Goal: Navigation & Orientation: Find specific page/section

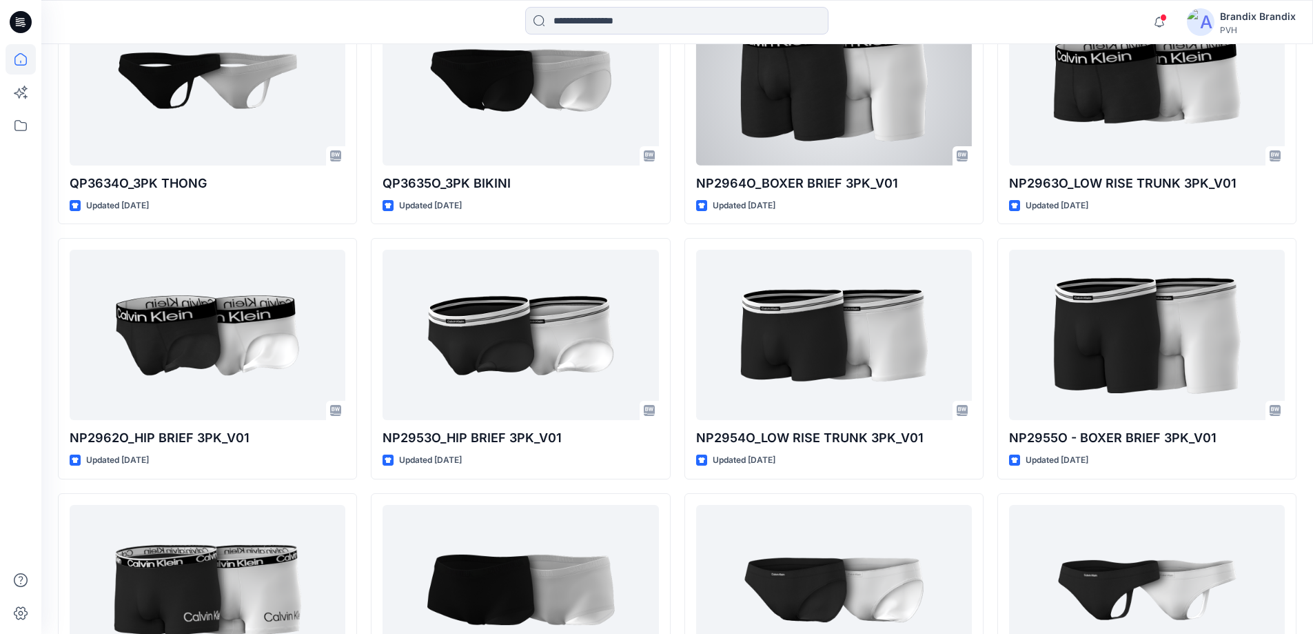
scroll to position [659, 0]
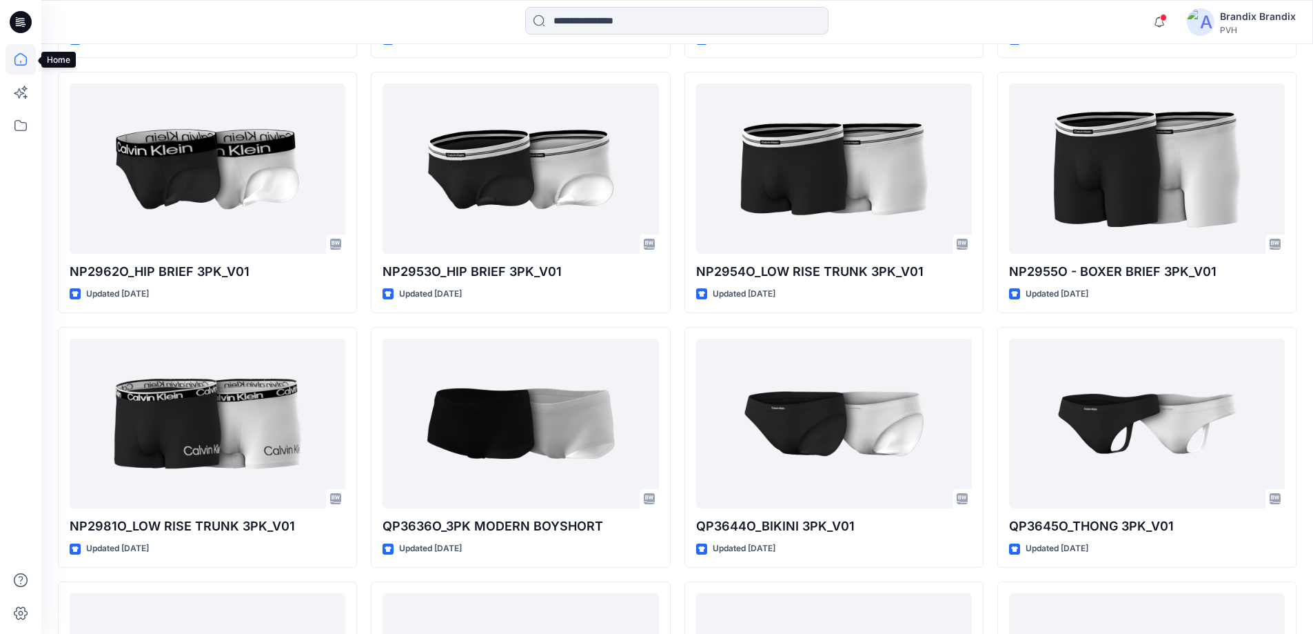
click at [12, 50] on icon at bounding box center [21, 59] width 30 height 30
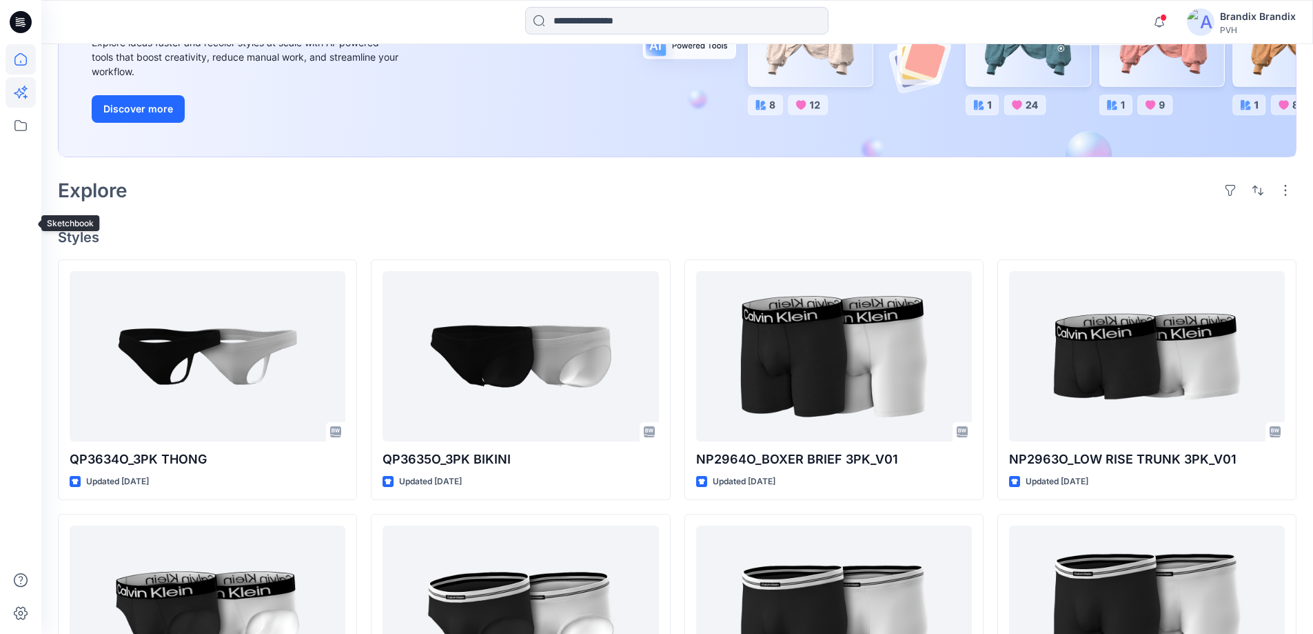
scroll to position [176, 0]
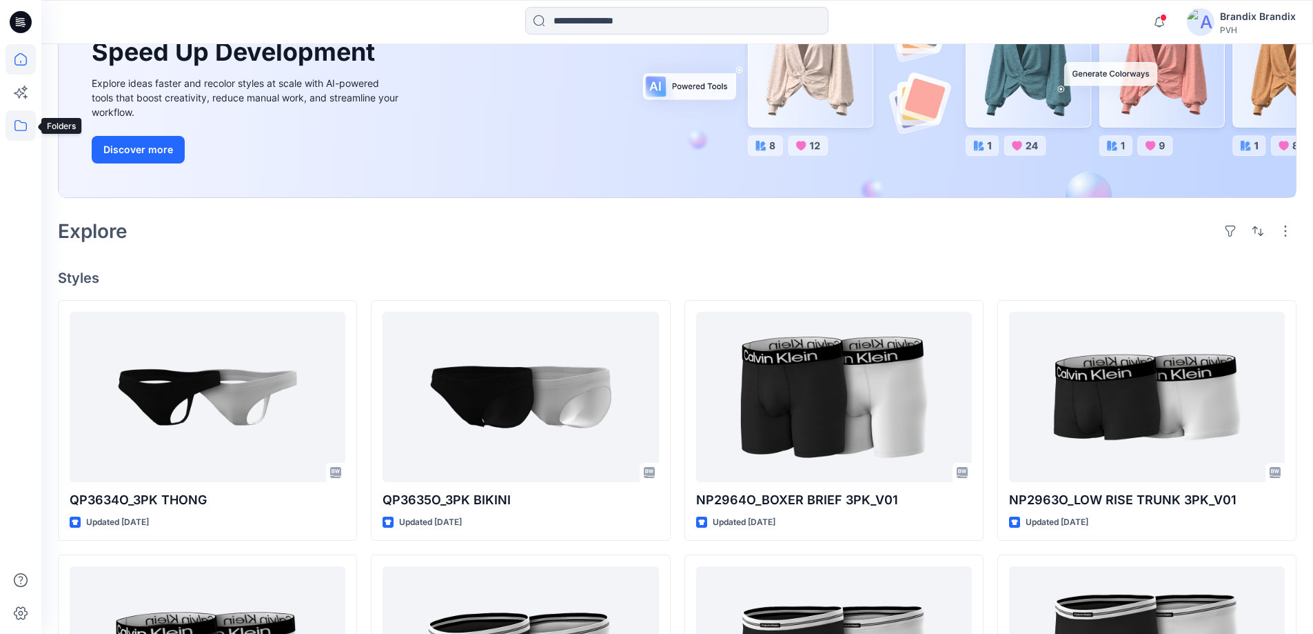
click at [19, 136] on icon at bounding box center [21, 125] width 30 height 30
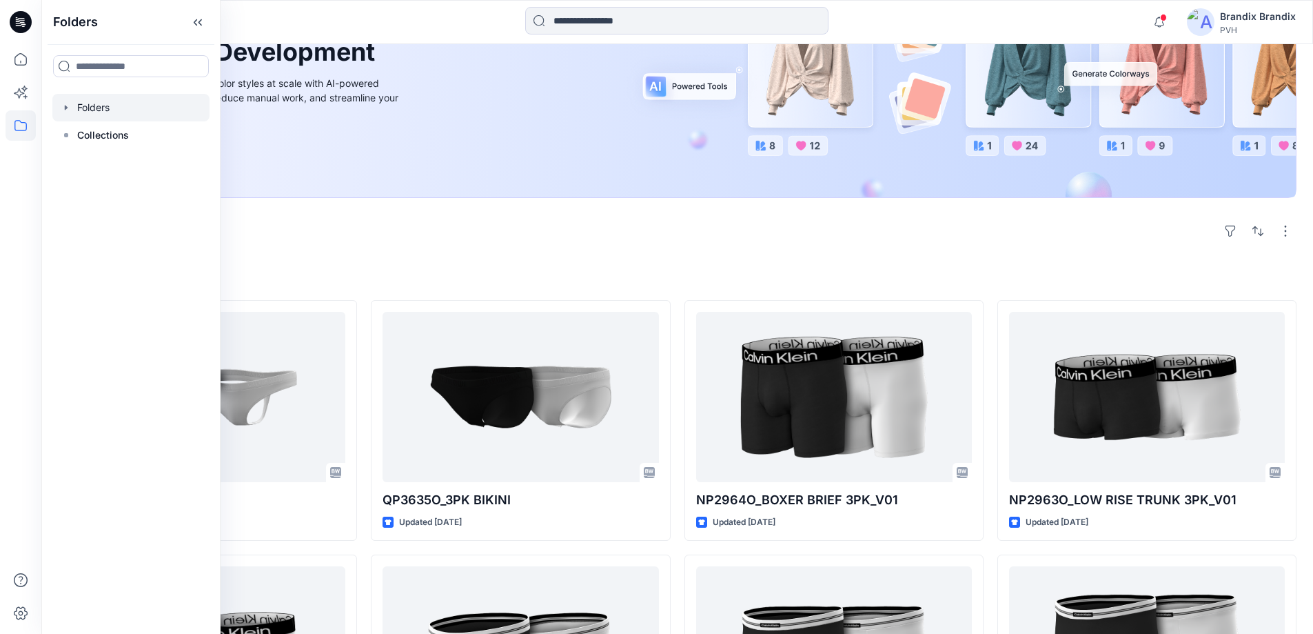
click at [67, 105] on icon "button" at bounding box center [66, 107] width 11 height 11
click at [125, 132] on div at bounding box center [130, 135] width 157 height 28
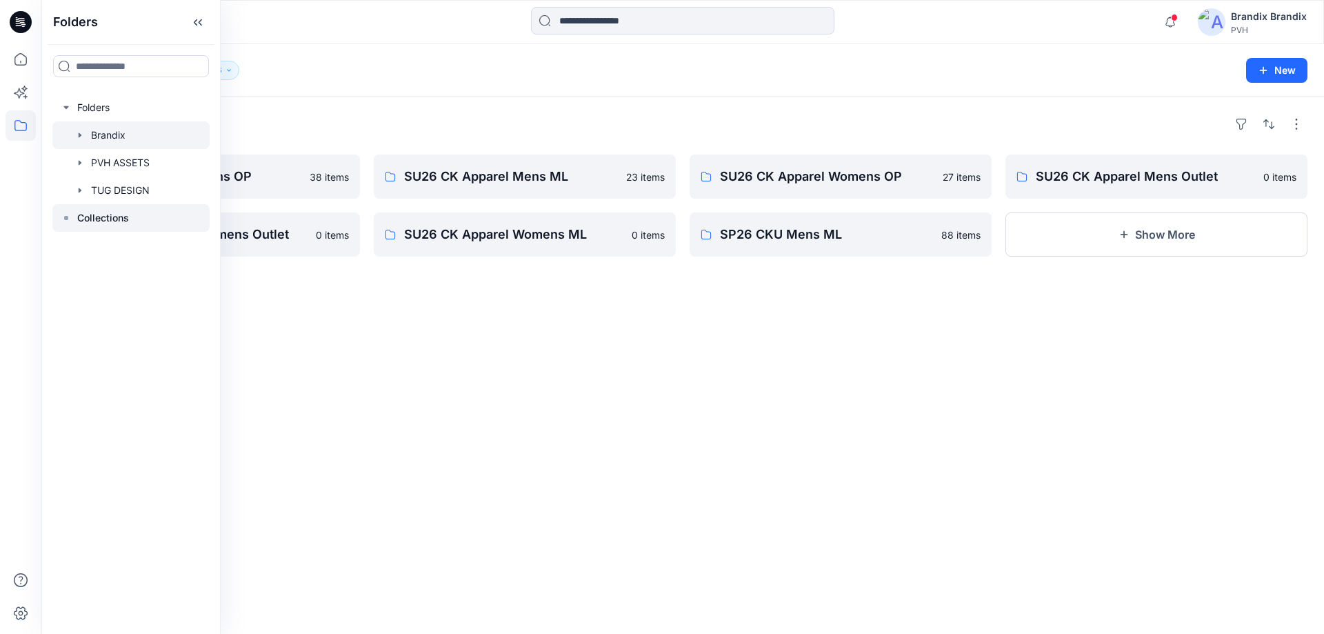
click at [108, 214] on p "Collections" at bounding box center [103, 218] width 52 height 17
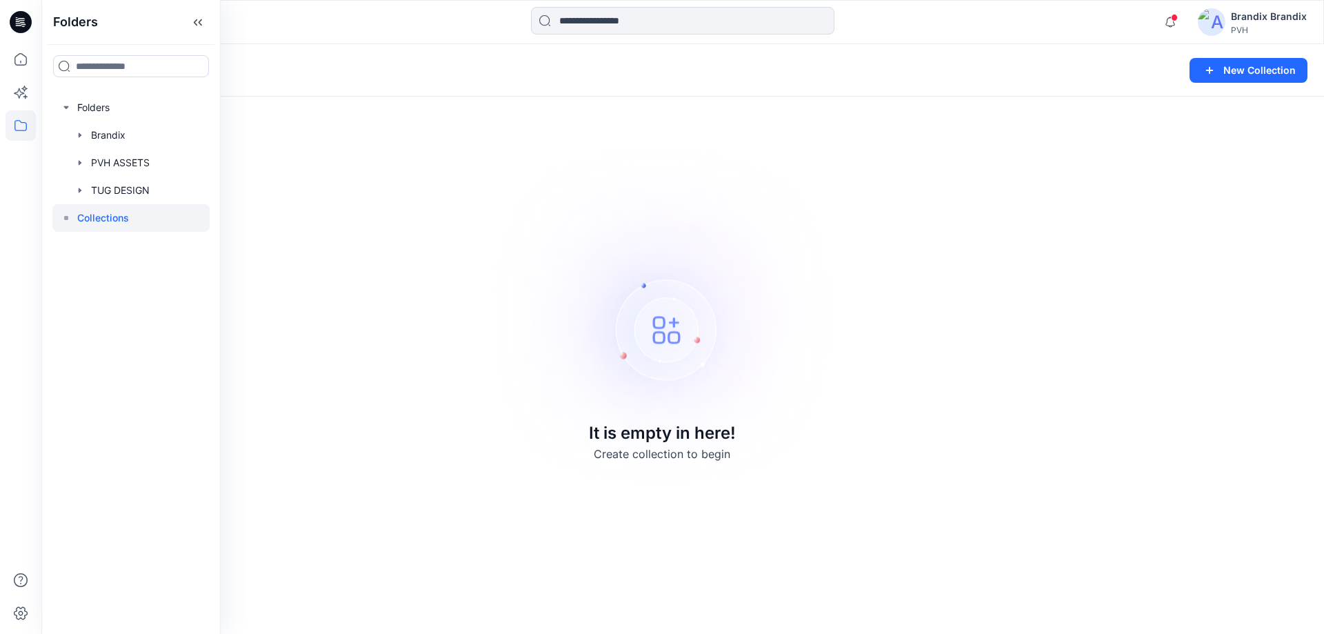
click at [66, 219] on rect at bounding box center [66, 218] width 4 height 4
click at [108, 164] on div at bounding box center [130, 163] width 157 height 28
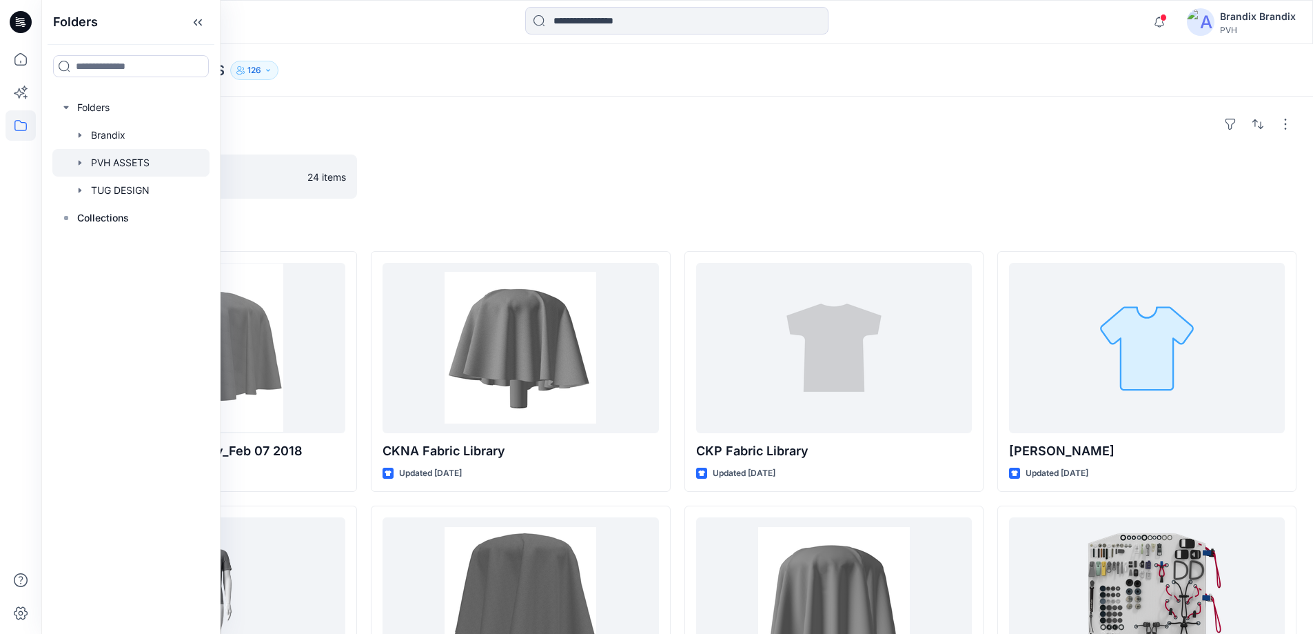
click at [655, 185] on div at bounding box center [520, 176] width 299 height 44
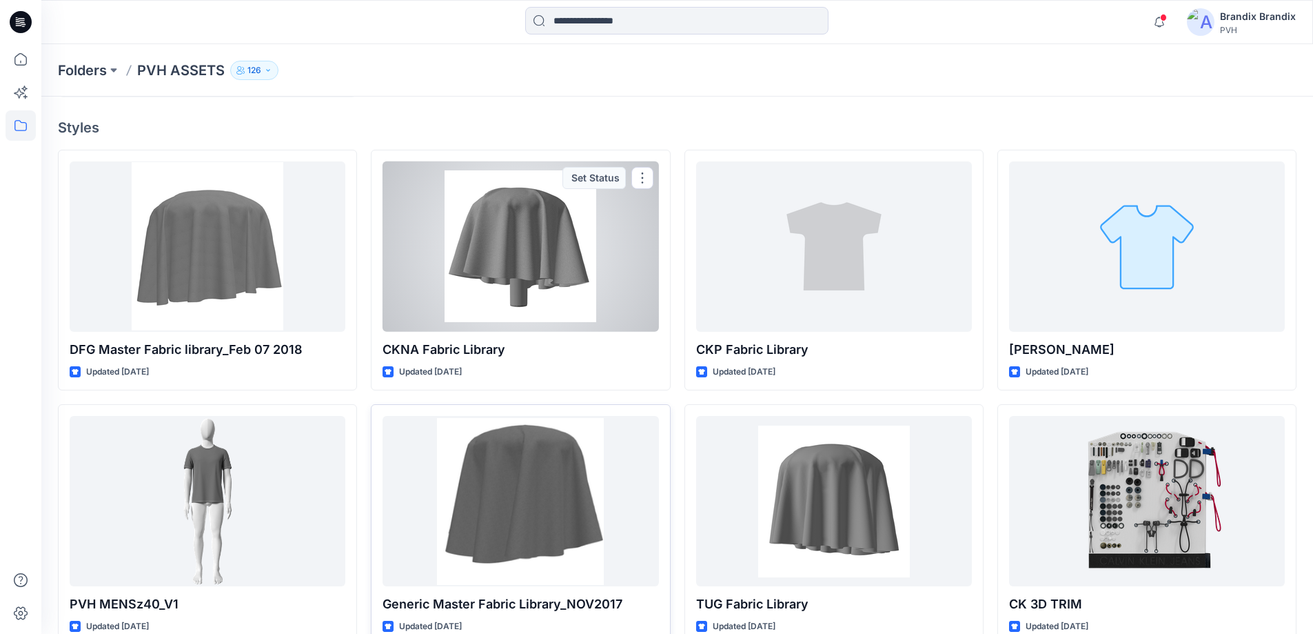
scroll to position [69, 0]
